Goal: Information Seeking & Learning: Compare options

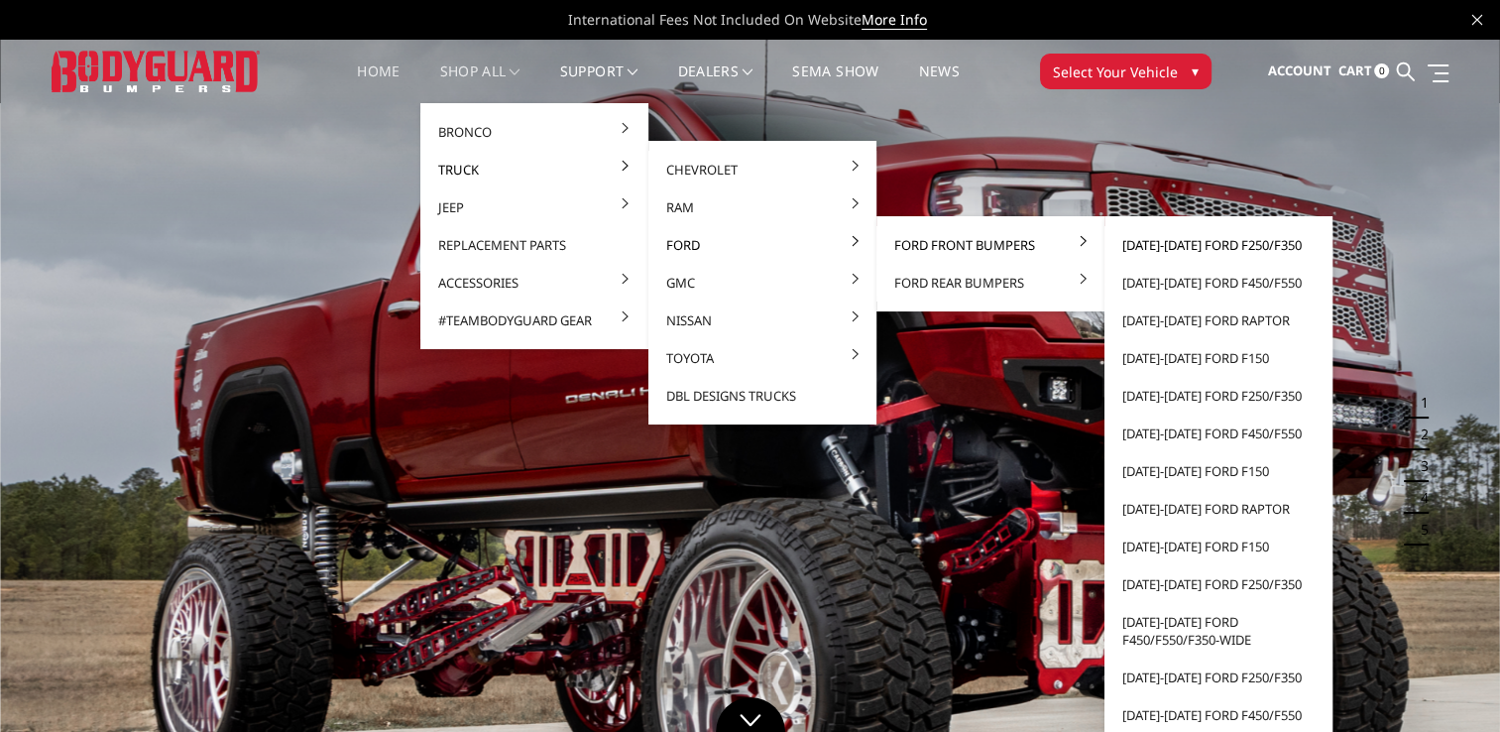
click at [1151, 246] on link "[DATE]-[DATE] Ford F250/F350" at bounding box center [1218, 245] width 212 height 38
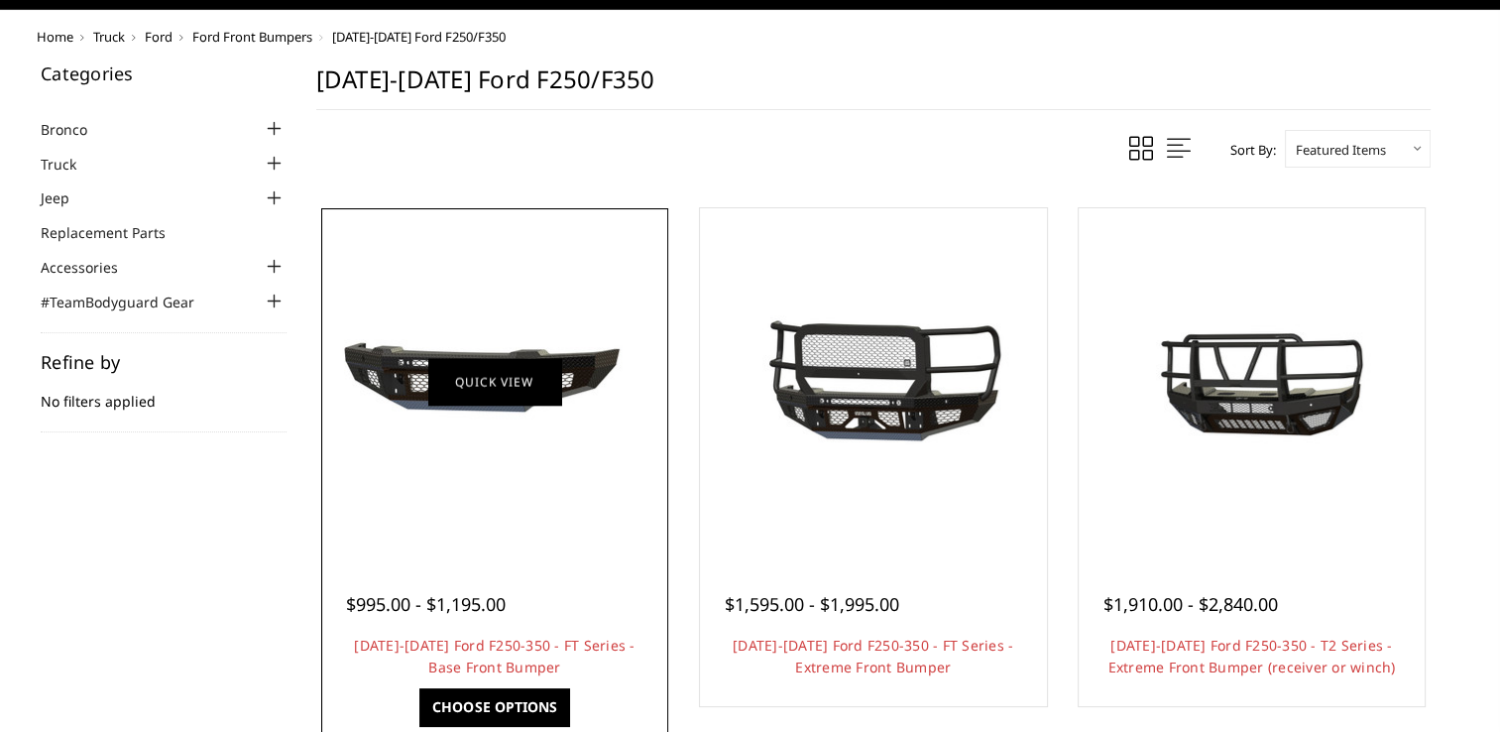
scroll to position [111, 0]
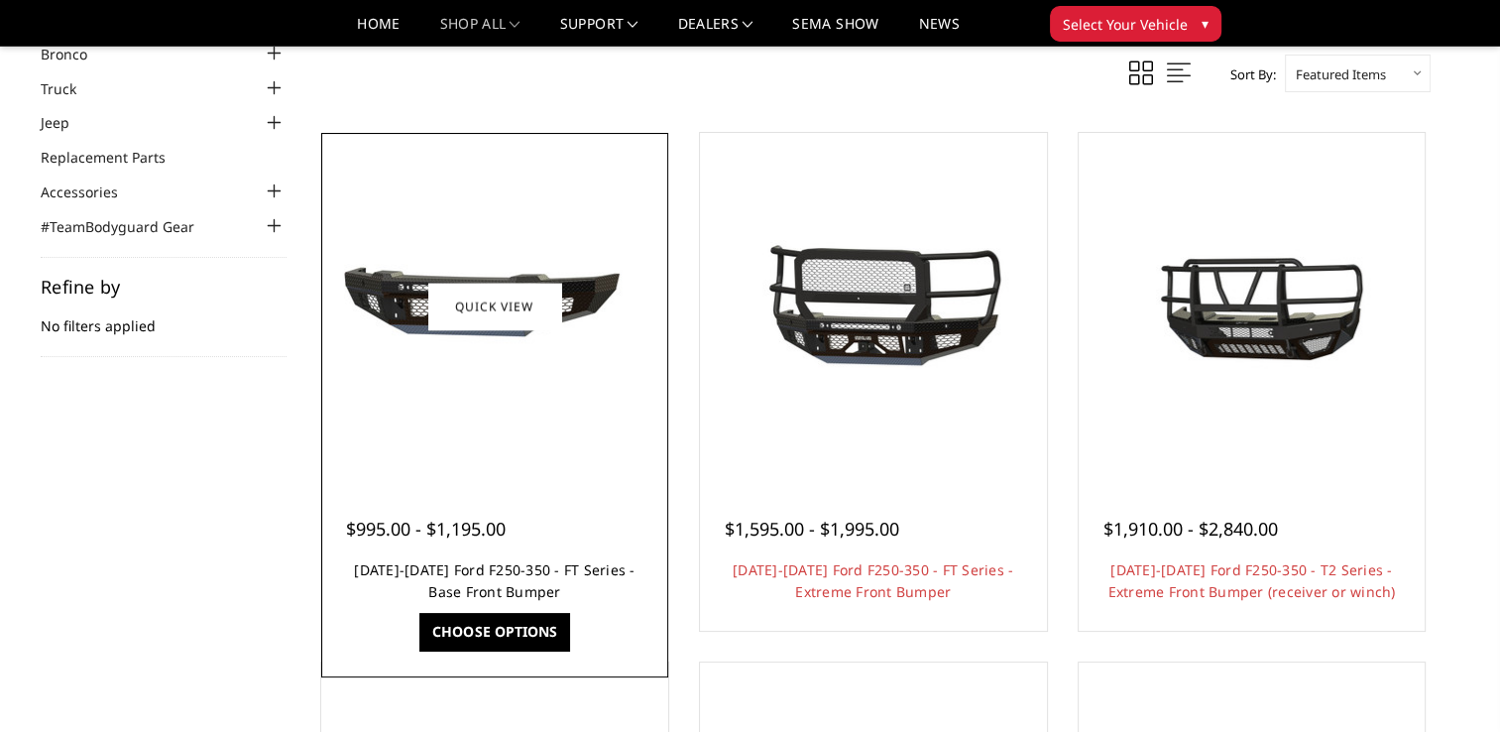
click at [484, 576] on link "2023-2025 Ford F250-350 - FT Series - Base Front Bumper" at bounding box center [494, 580] width 281 height 41
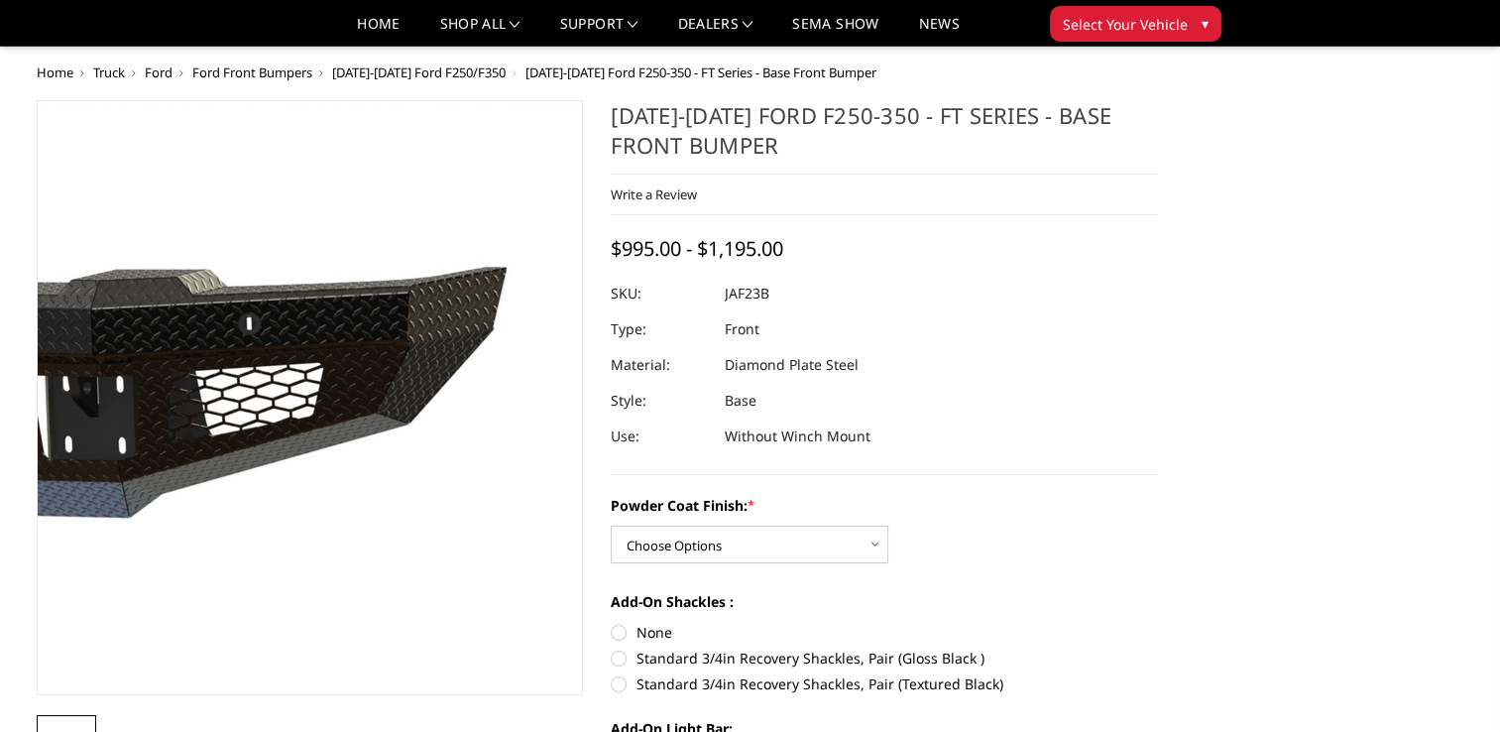
scroll to position [158, 0]
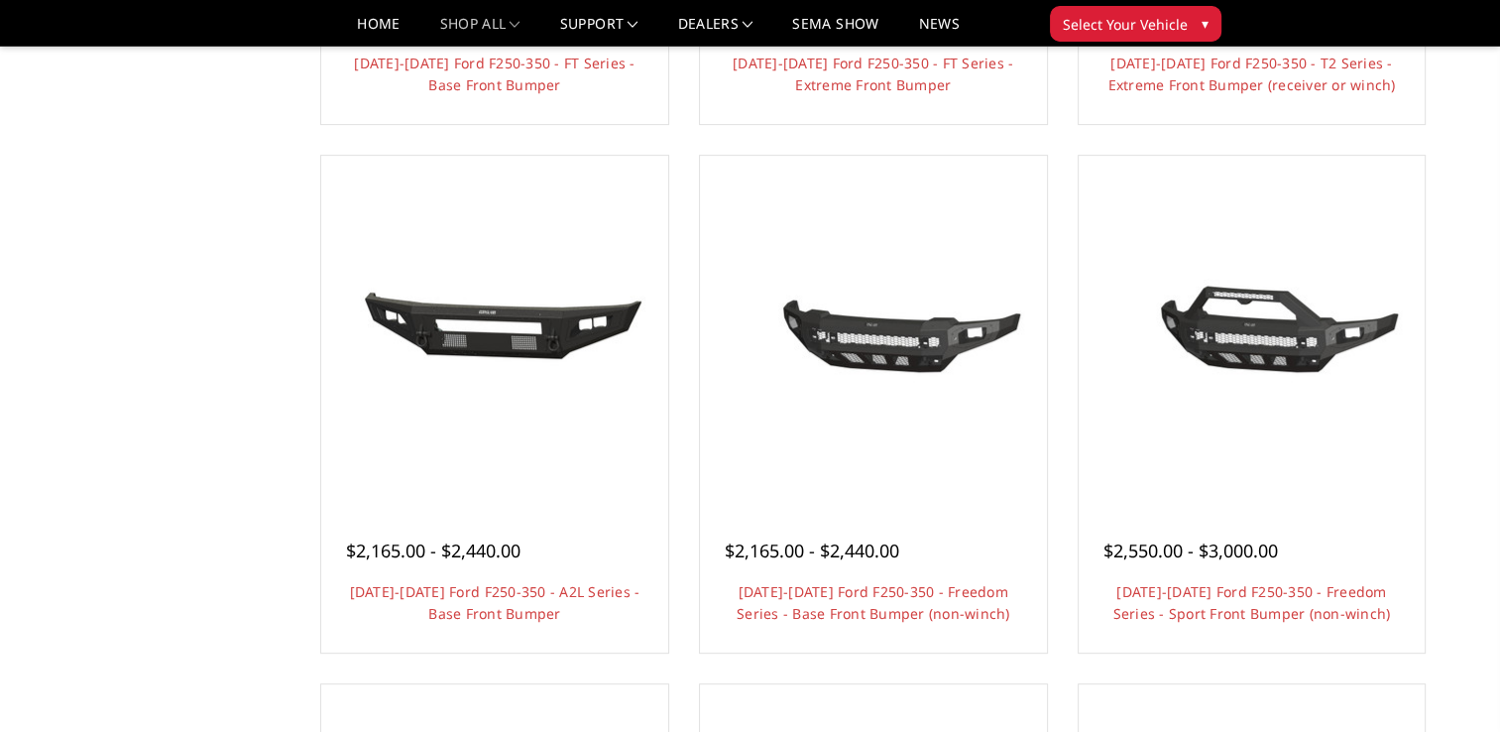
scroll to position [629, 0]
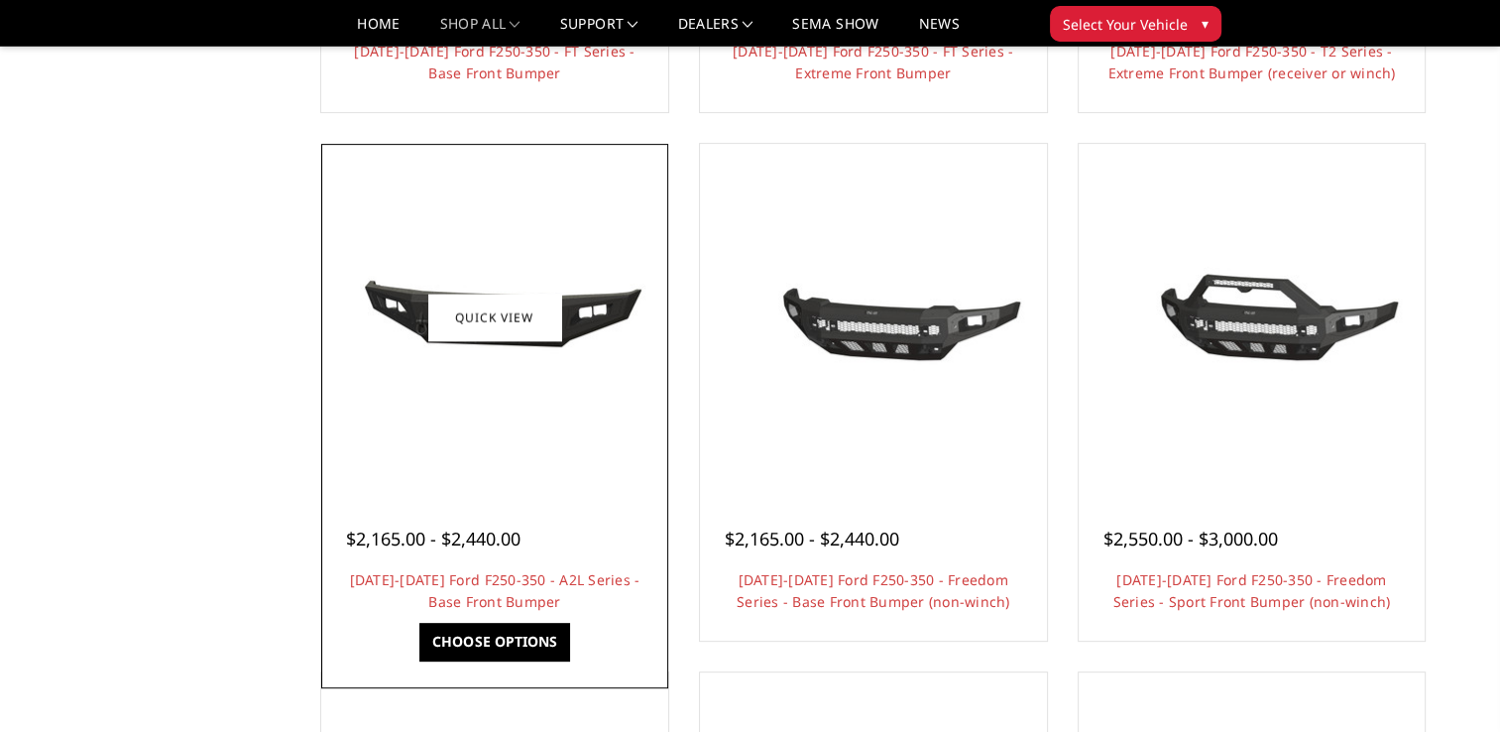
click at [513, 542] on span "$2,165.00 - $2,440.00" at bounding box center [433, 538] width 174 height 24
click at [521, 347] on img at bounding box center [494, 317] width 317 height 146
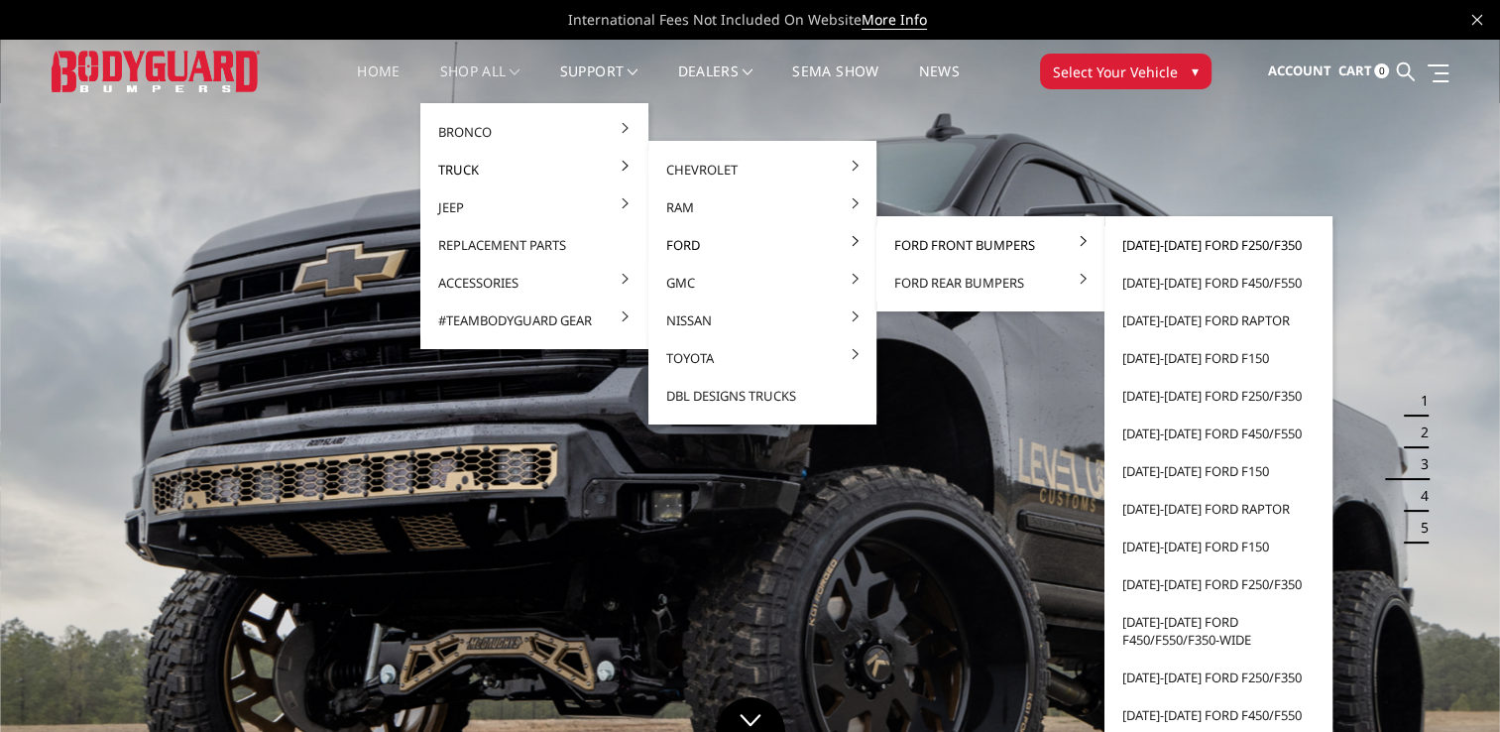
click at [1178, 250] on link "[DATE]-[DATE] Ford F250/F350" at bounding box center [1218, 245] width 212 height 38
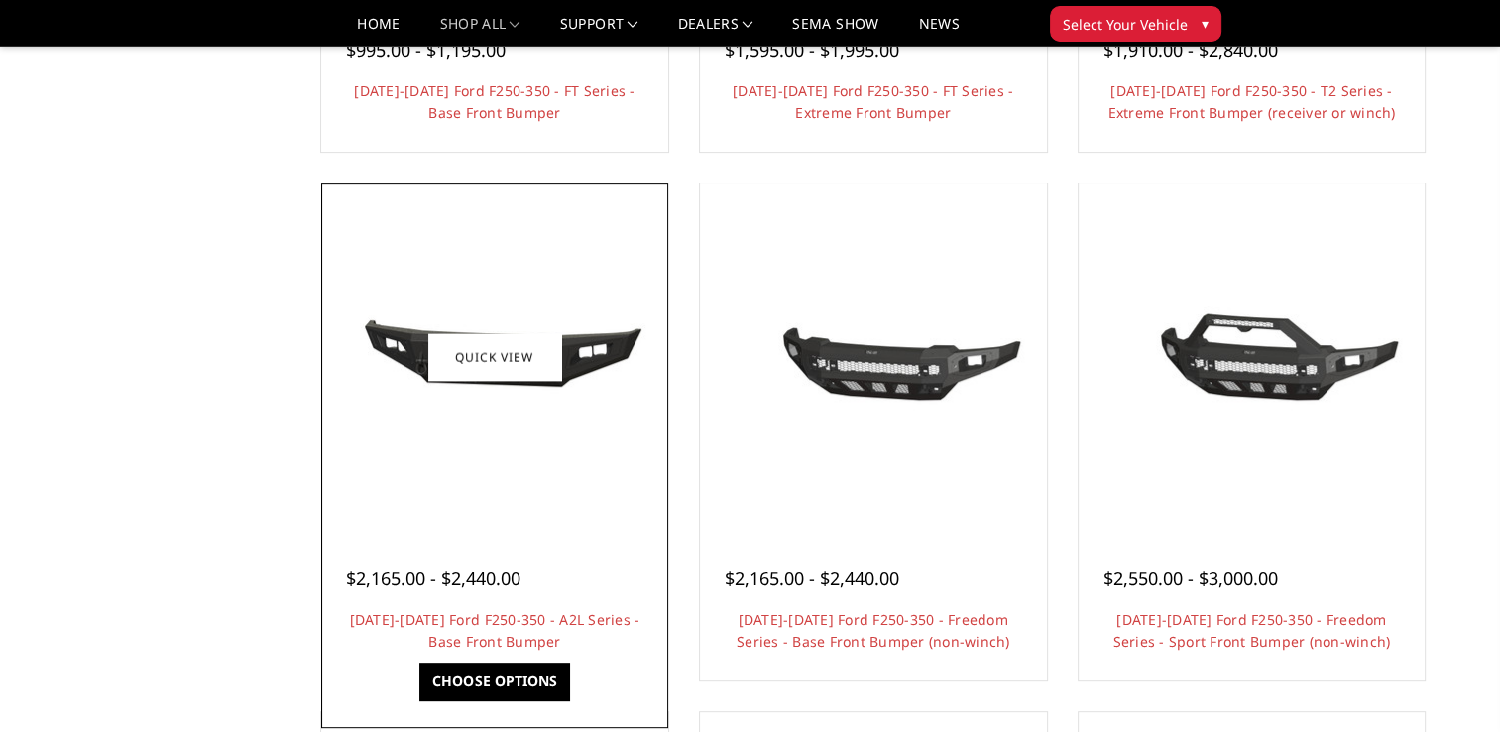
scroll to position [591, 0]
click at [473, 587] on span "$2,165.00 - $2,440.00" at bounding box center [433, 577] width 174 height 24
click at [571, 383] on img at bounding box center [494, 356] width 317 height 146
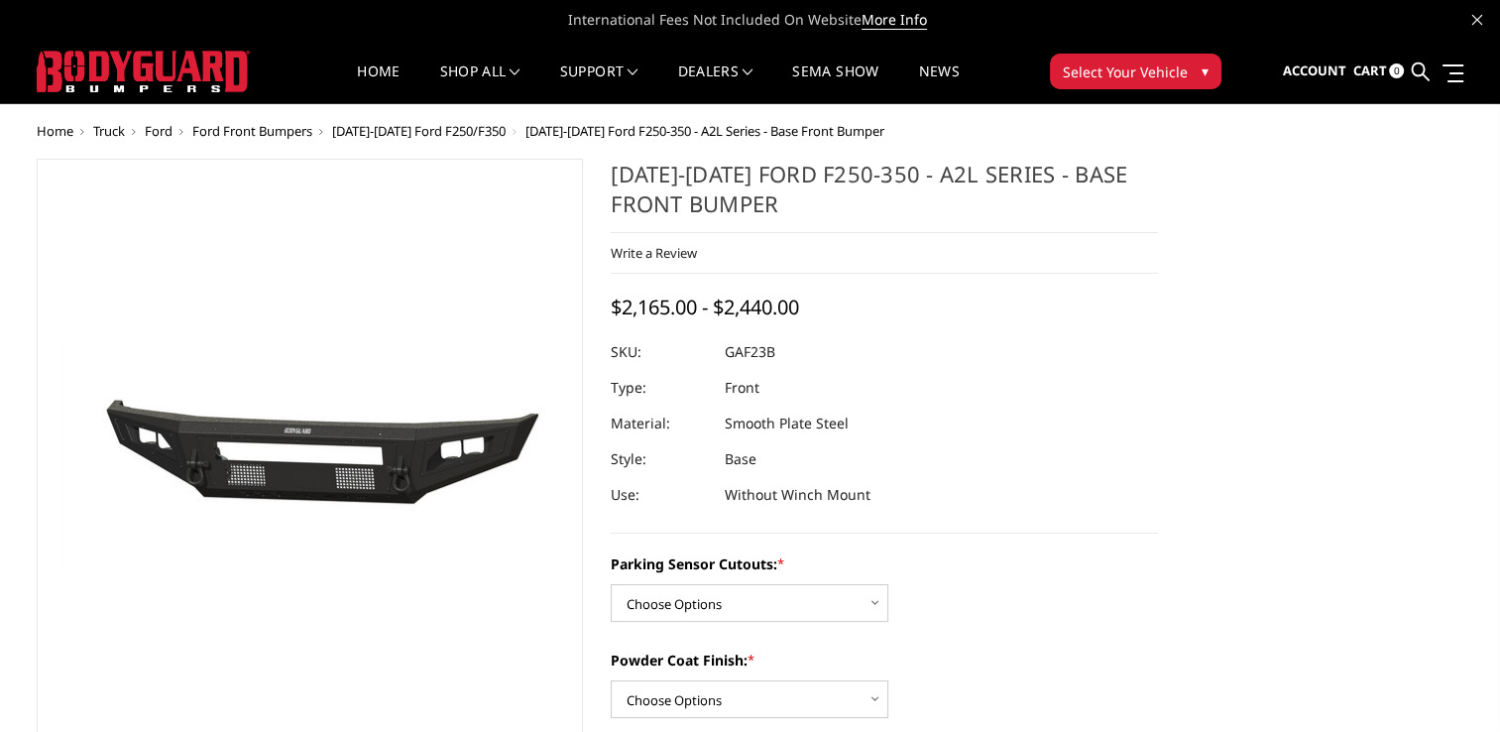
click at [163, 130] on span "Ford" at bounding box center [159, 131] width 28 height 18
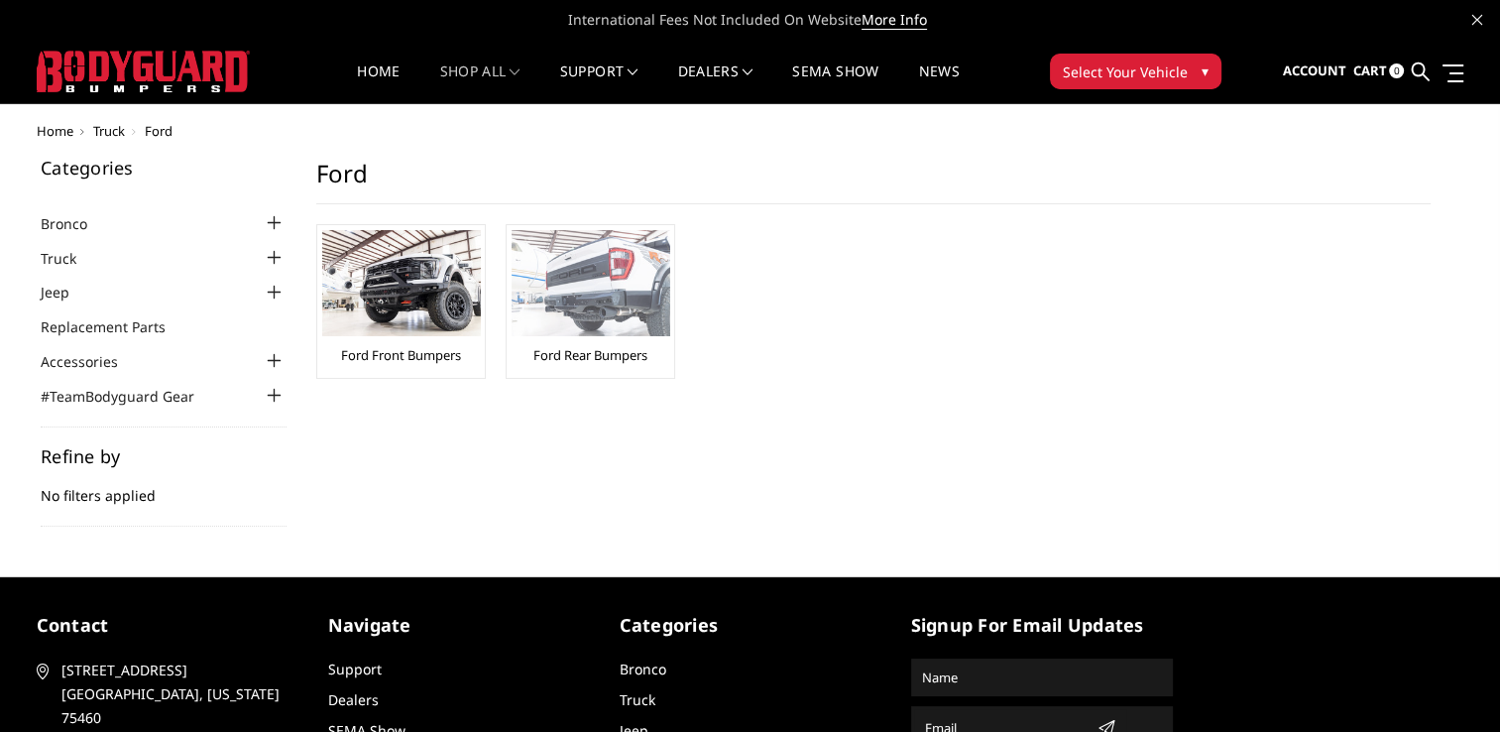
click at [591, 359] on link "Ford Rear Bumpers" at bounding box center [590, 355] width 114 height 18
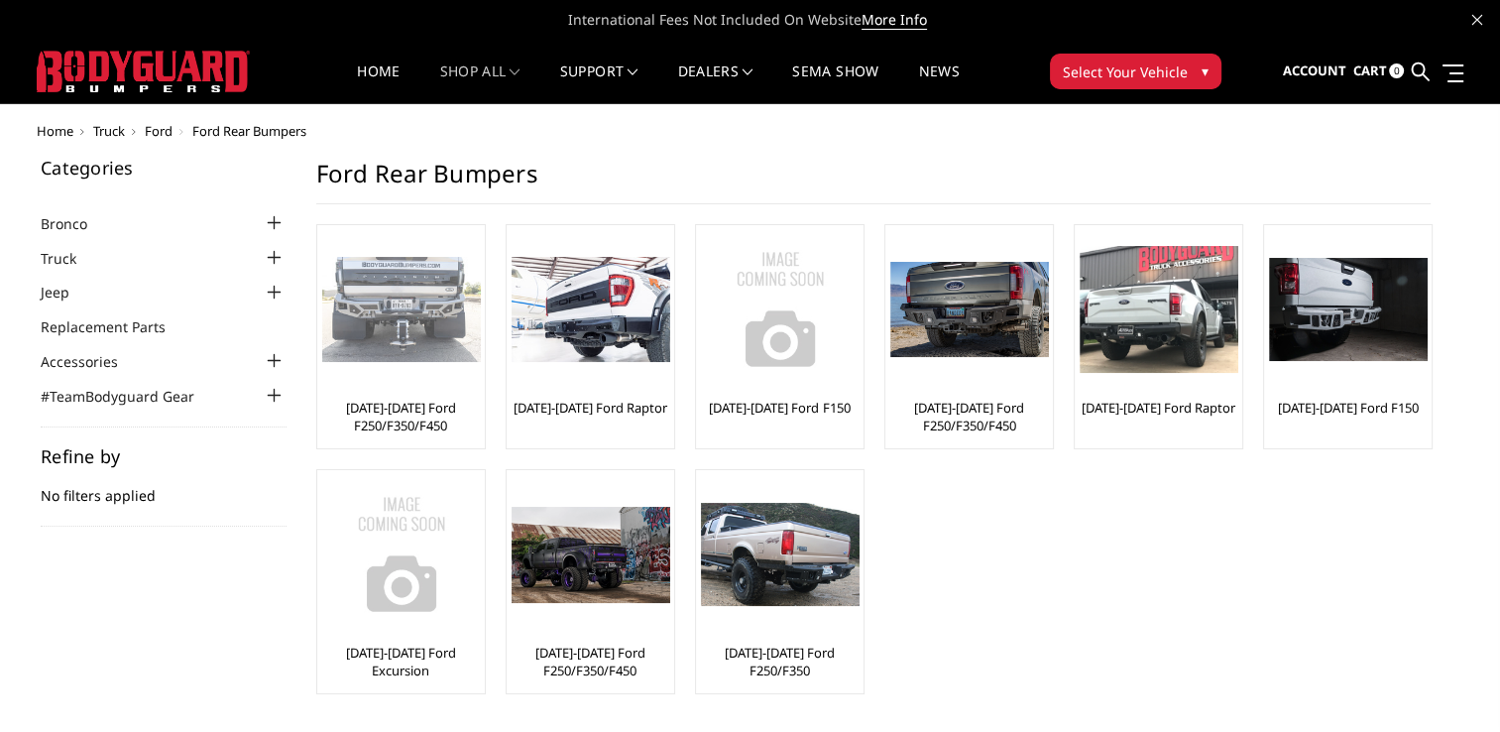
click at [429, 414] on link "[DATE]-[DATE] Ford F250/F350/F450" at bounding box center [401, 416] width 158 height 36
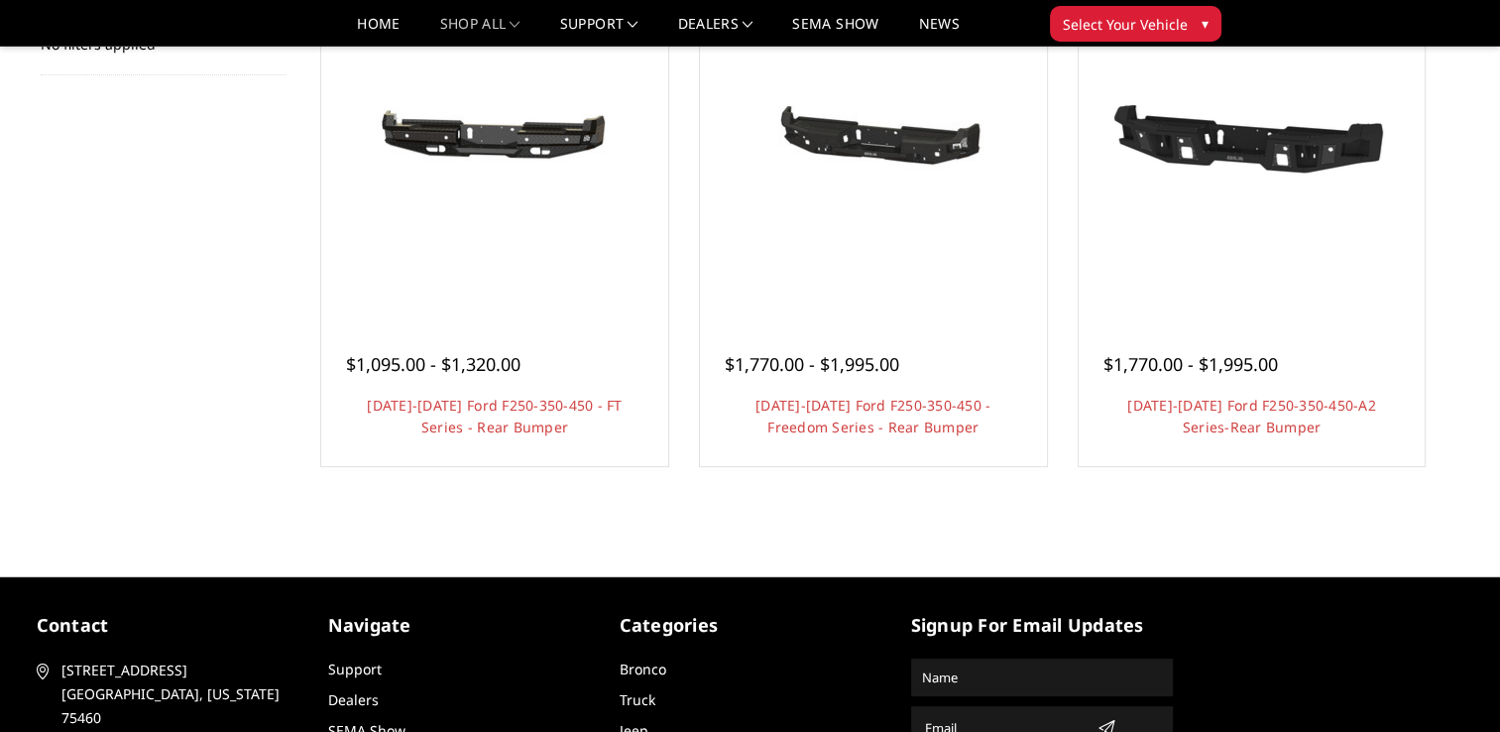
scroll to position [393, 0]
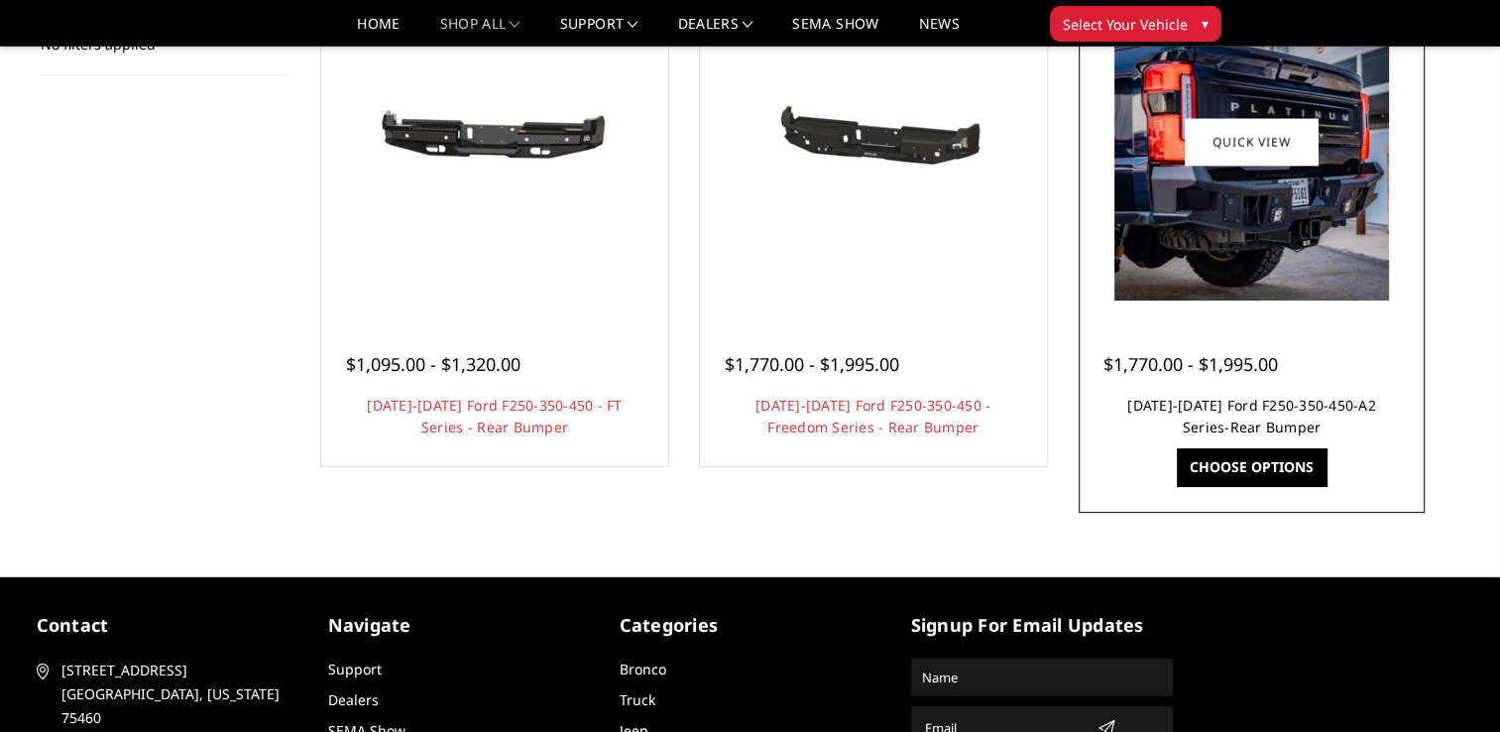
click at [1166, 399] on link "2023-2025 Ford F250-350-450-A2 Series-Rear Bumper" at bounding box center [1251, 416] width 249 height 41
